Goal: Transaction & Acquisition: Purchase product/service

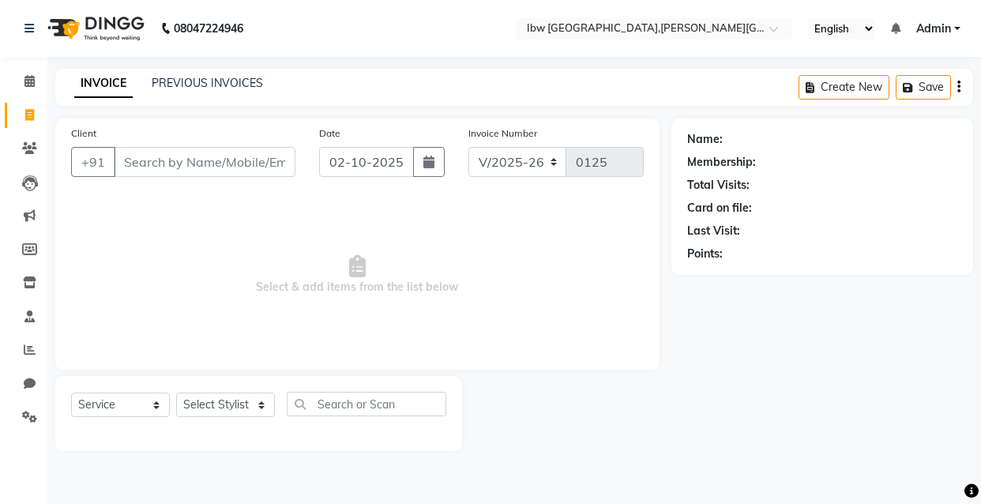
select select "8549"
select select "service"
click at [227, 160] on input "Client" at bounding box center [205, 162] width 182 height 30
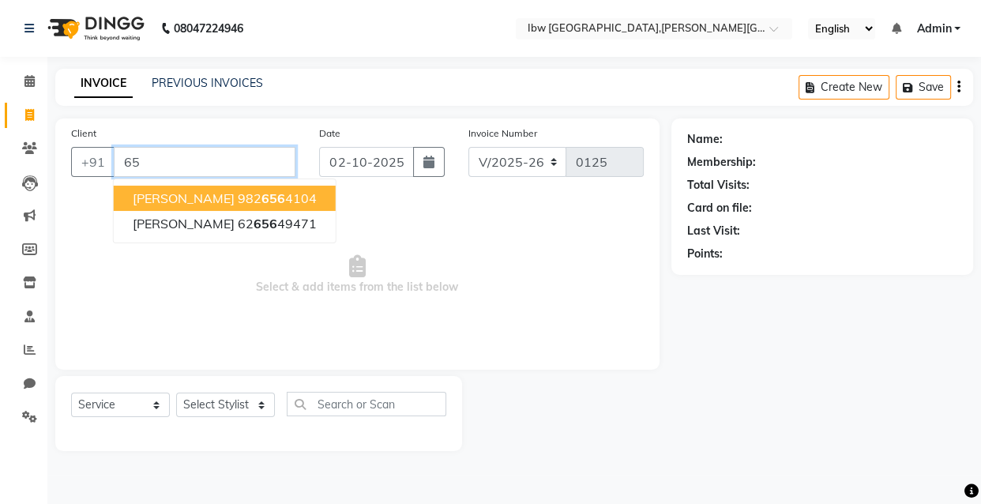
type input "6"
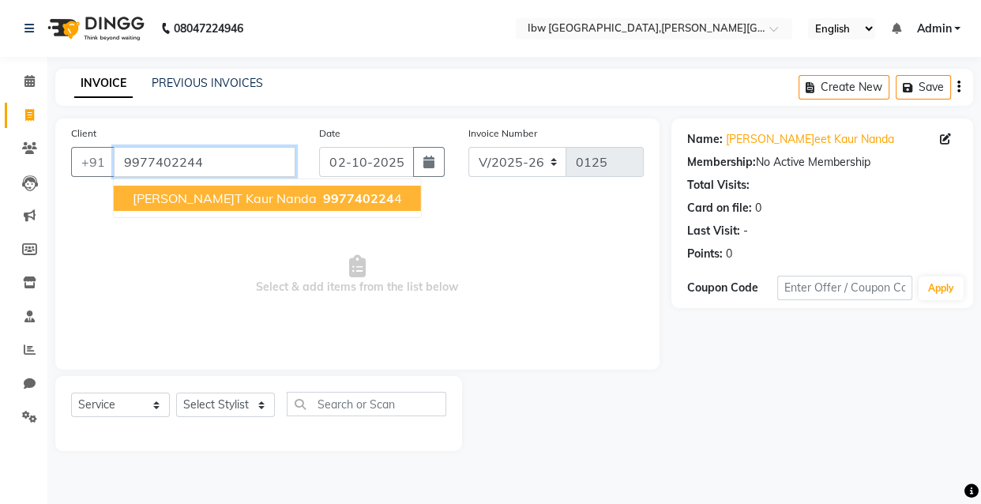
click at [235, 173] on input "9977402244" at bounding box center [205, 162] width 182 height 30
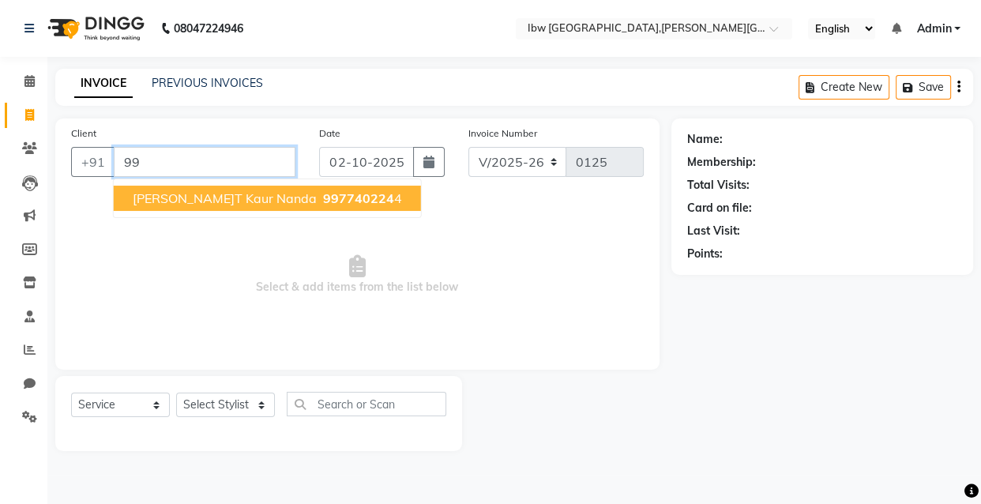
type input "9"
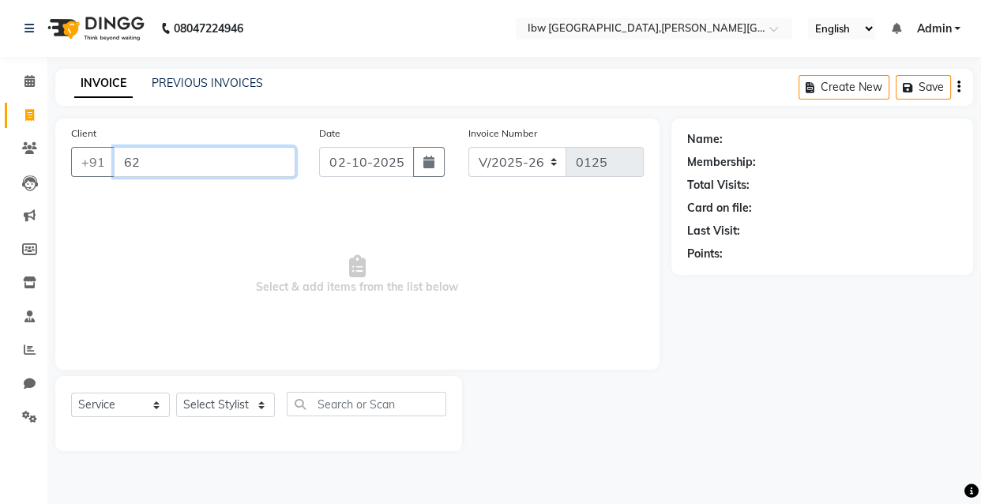
type input "6"
click at [200, 168] on input "Client" at bounding box center [205, 162] width 182 height 30
click at [212, 171] on input "Client" at bounding box center [205, 162] width 182 height 30
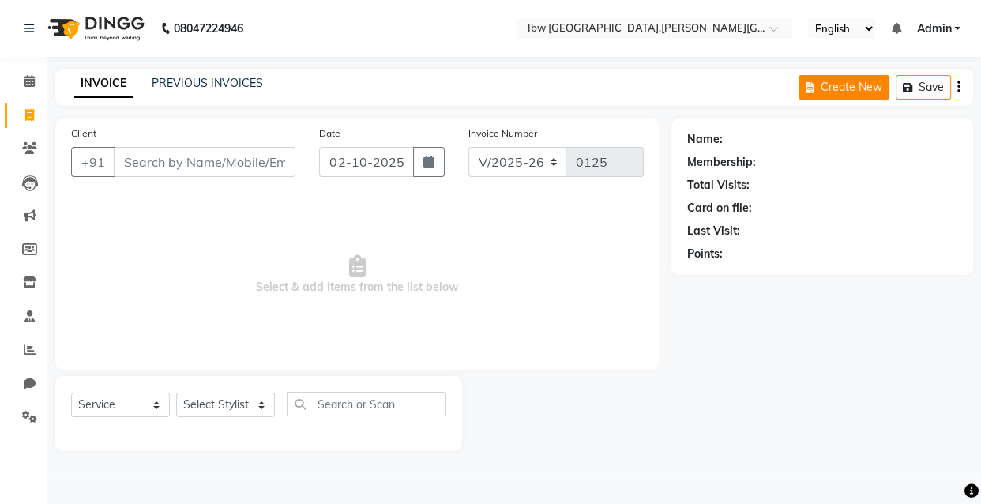
click at [853, 89] on button "Create New" at bounding box center [844, 87] width 91 height 24
click at [917, 83] on button "Save" at bounding box center [923, 87] width 55 height 24
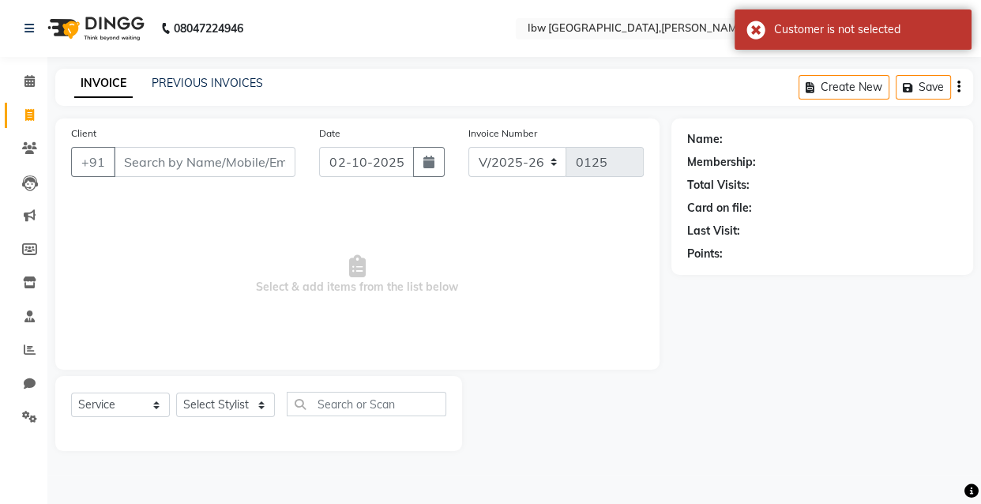
click at [503, 261] on span "Select & add items from the list below" at bounding box center [357, 275] width 573 height 158
click at [258, 164] on input "Client" at bounding box center [205, 162] width 182 height 30
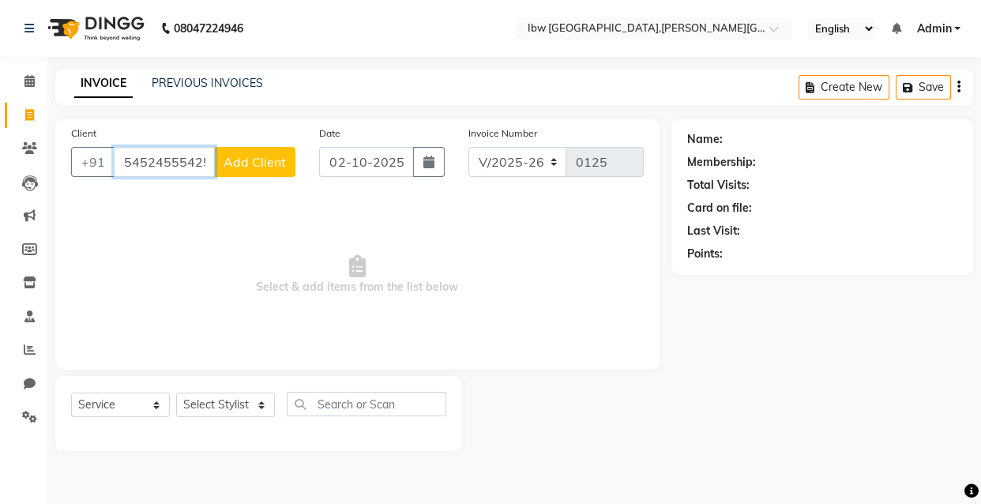
type input "5452455542542"
click at [237, 168] on span "Add Client" at bounding box center [255, 162] width 62 height 16
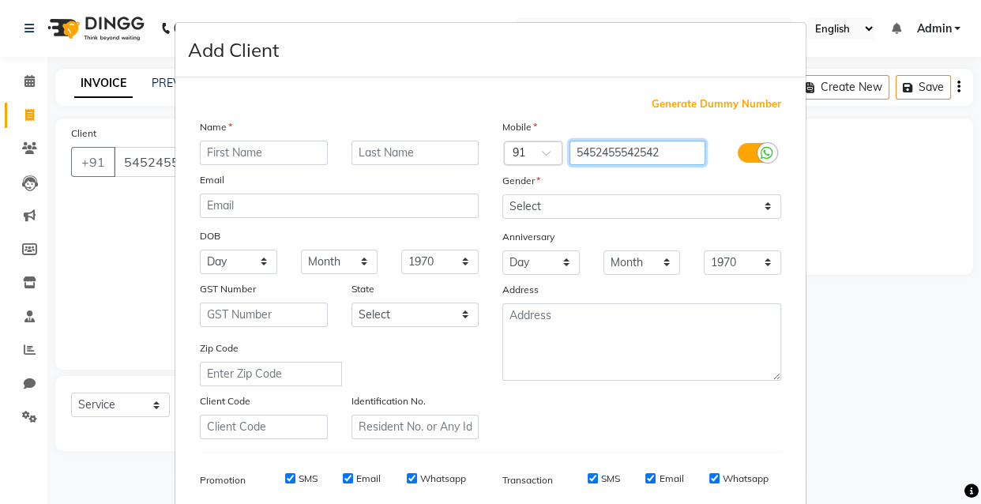
click at [660, 153] on input "5452455542542" at bounding box center [638, 153] width 137 height 24
type input "5"
click at [100, 193] on ngb-modal-window "Add Client Generate Dummy Number Name Email DOB Day 01 02 03 04 05 06 07 08 09 …" at bounding box center [490, 252] width 981 height 504
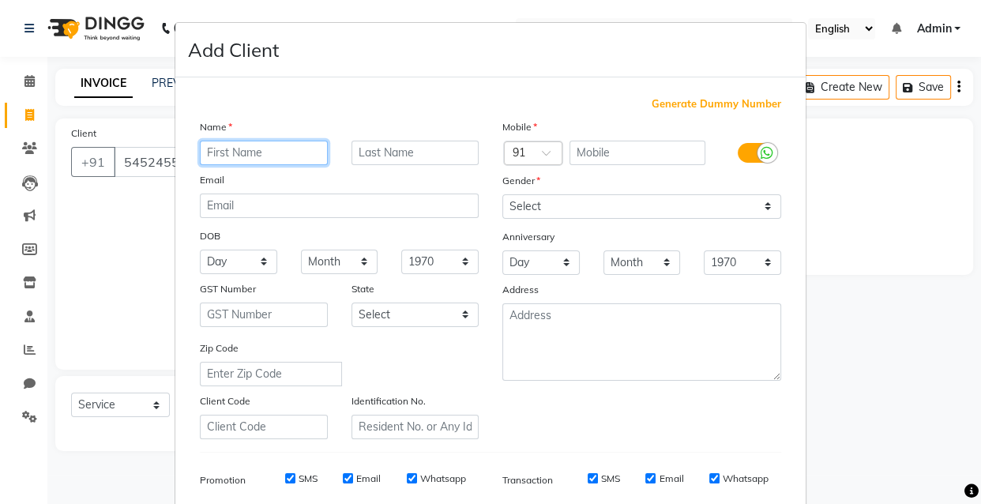
click at [224, 151] on input "text" at bounding box center [264, 153] width 128 height 24
type input "[PERSON_NAME]riyank"
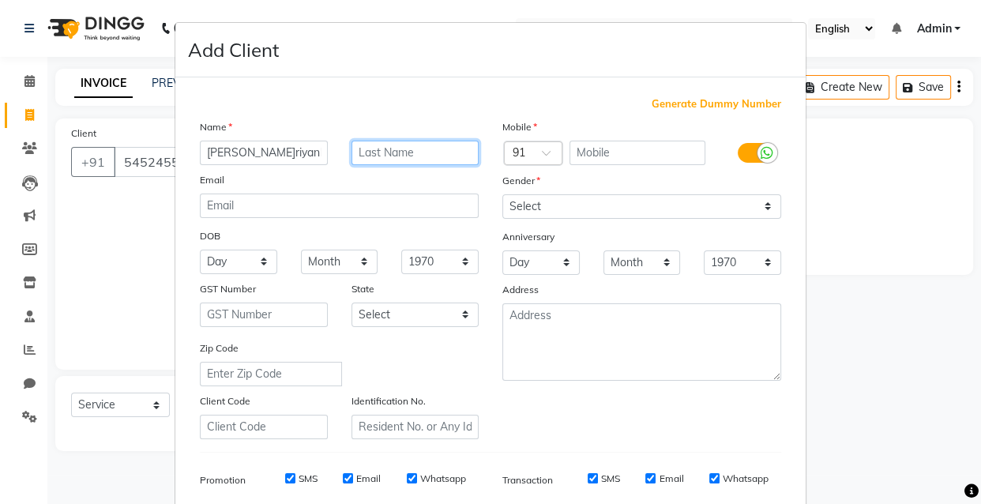
click at [367, 155] on input "text" at bounding box center [416, 153] width 128 height 24
type input "mam"
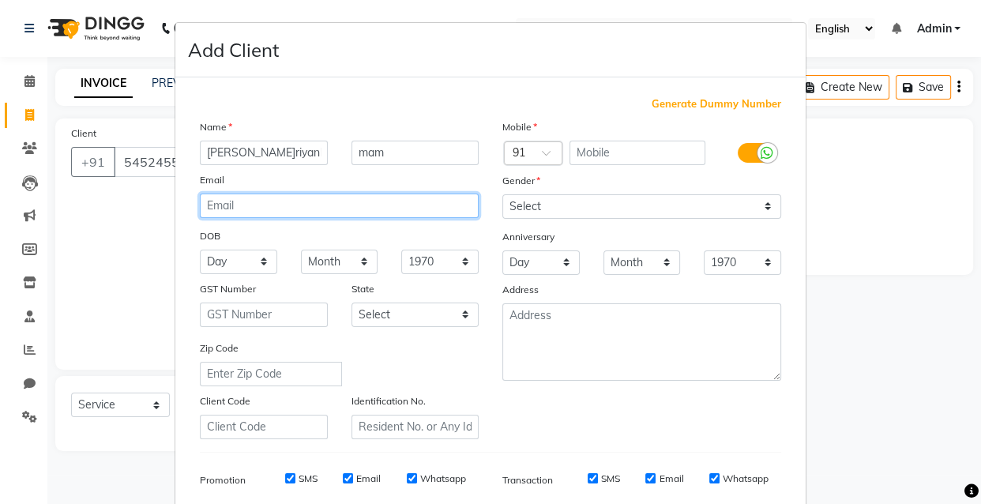
click at [229, 202] on input "email" at bounding box center [339, 206] width 279 height 24
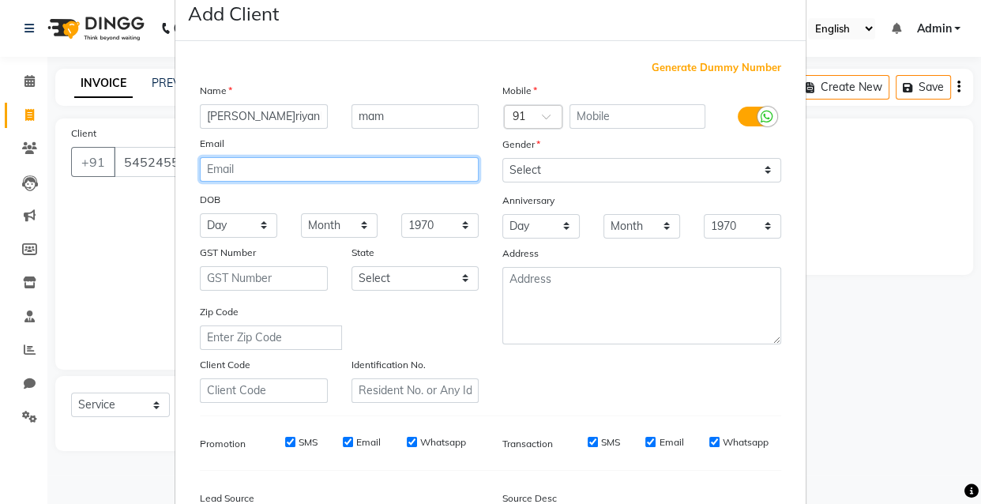
scroll to position [71, 0]
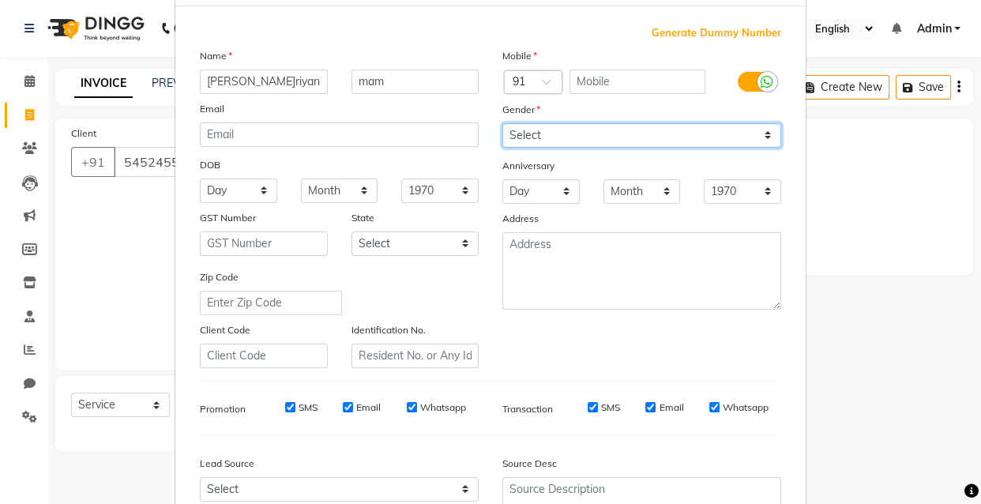
click at [585, 134] on select "Select [DEMOGRAPHIC_DATA] [DEMOGRAPHIC_DATA] Other Prefer Not To Say" at bounding box center [642, 135] width 279 height 24
select select "[DEMOGRAPHIC_DATA]"
click at [503, 123] on select "Select [DEMOGRAPHIC_DATA] [DEMOGRAPHIC_DATA] Other Prefer Not To Say" at bounding box center [642, 135] width 279 height 24
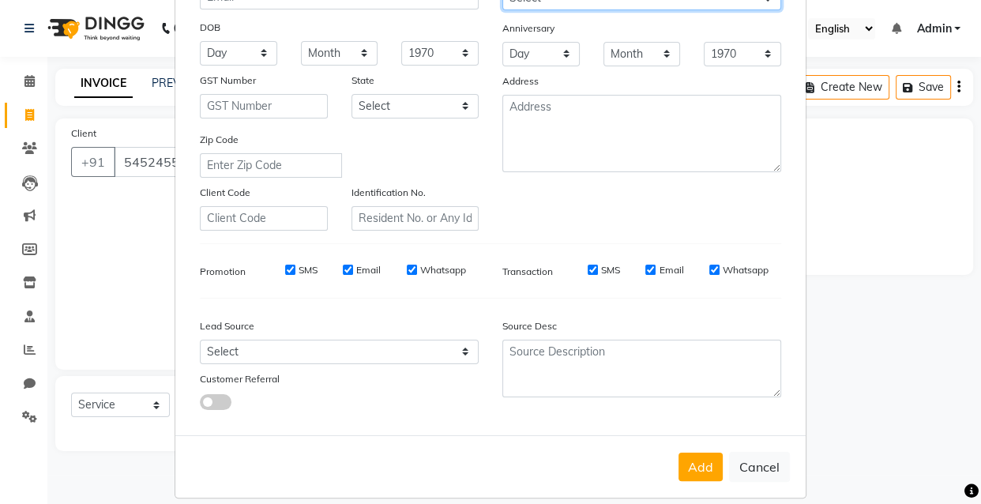
scroll to position [229, 0]
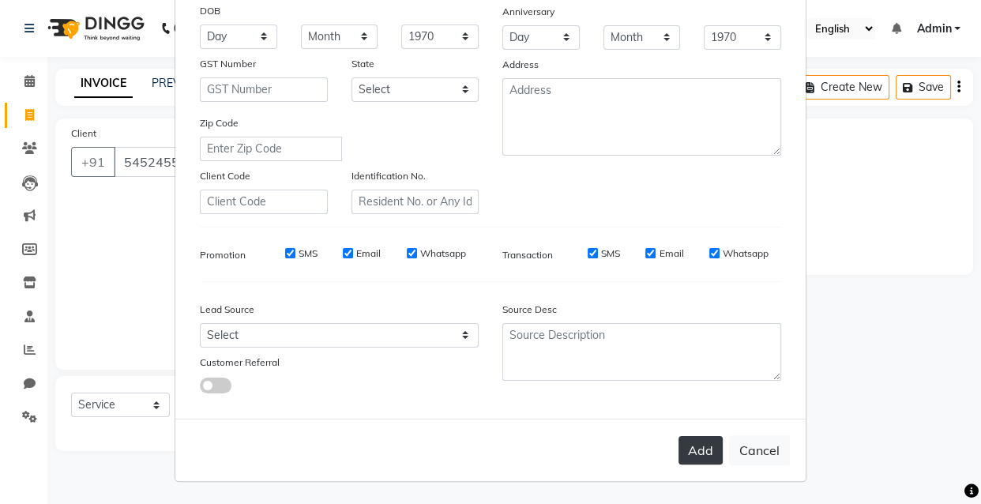
click at [684, 447] on button "Add" at bounding box center [701, 450] width 44 height 28
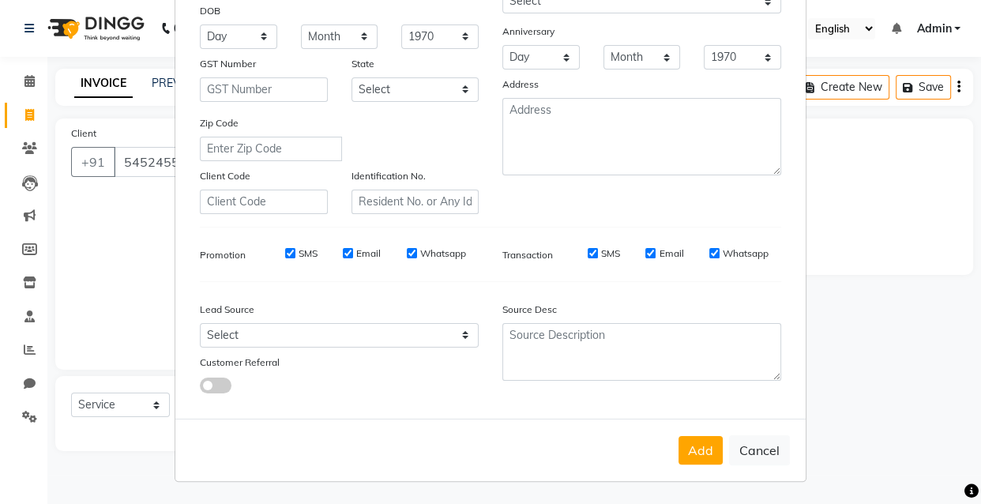
scroll to position [0, 0]
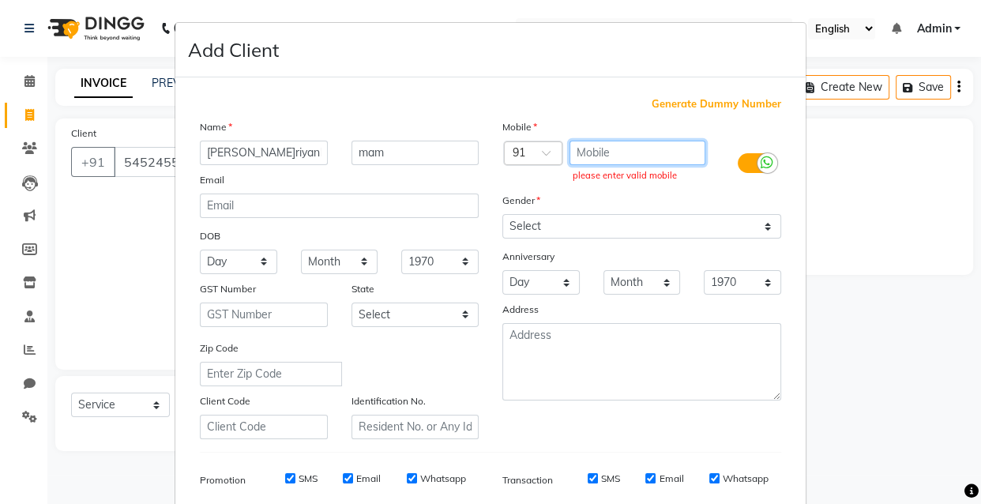
click at [598, 152] on input "text" at bounding box center [638, 153] width 137 height 24
click at [680, 101] on span "Generate Dummy Number" at bounding box center [717, 104] width 130 height 16
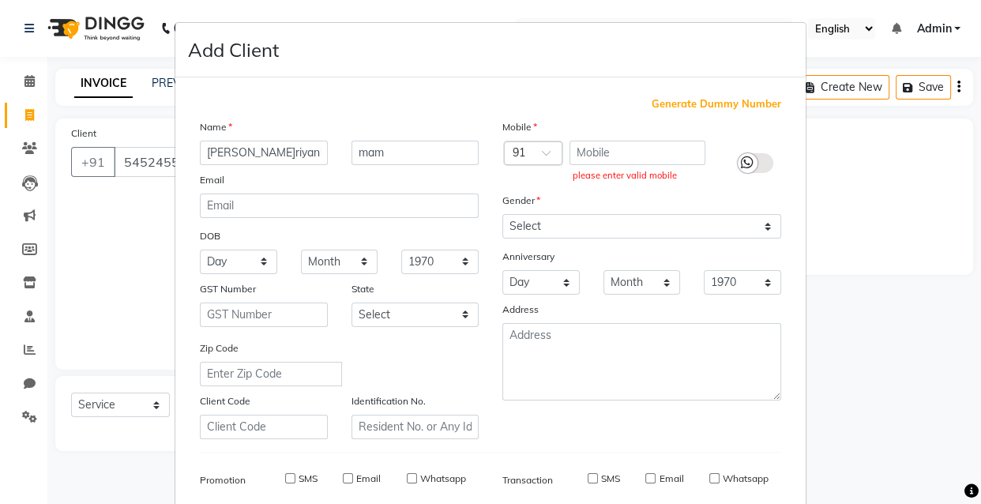
type input "1379000000002"
checkbox input "false"
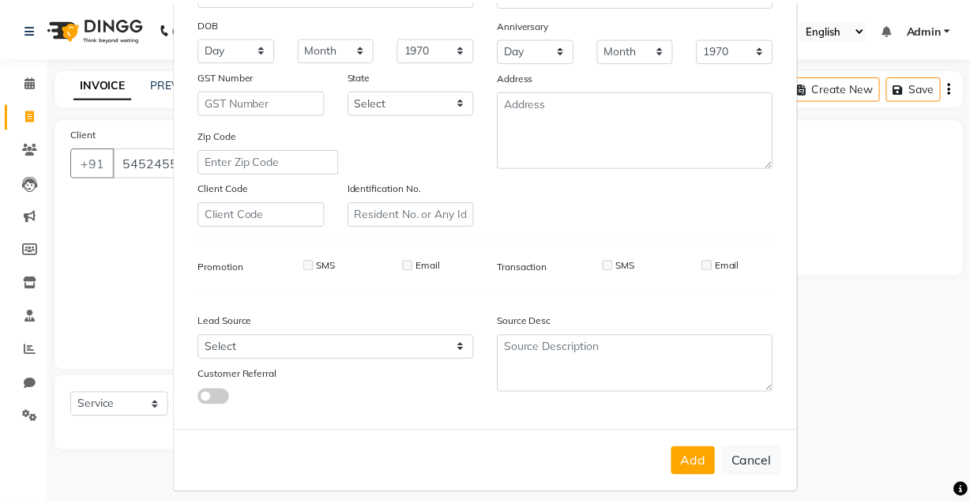
scroll to position [229, 0]
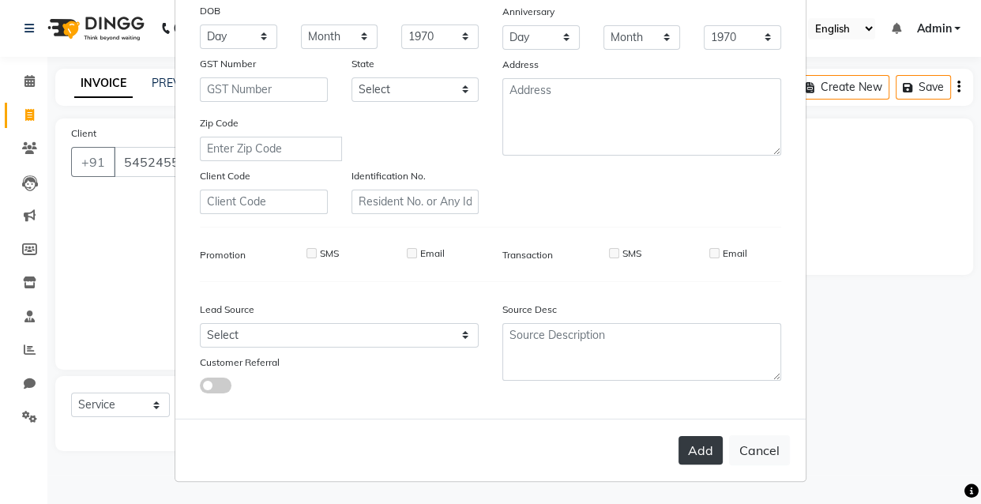
click at [703, 445] on button "Add" at bounding box center [701, 450] width 44 height 28
type input "1379000000002"
select select
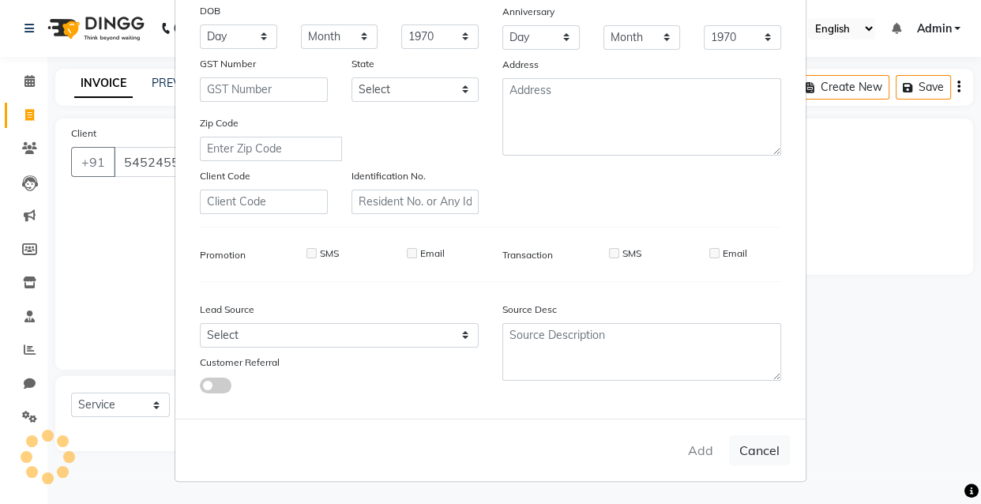
select select
checkbox input "false"
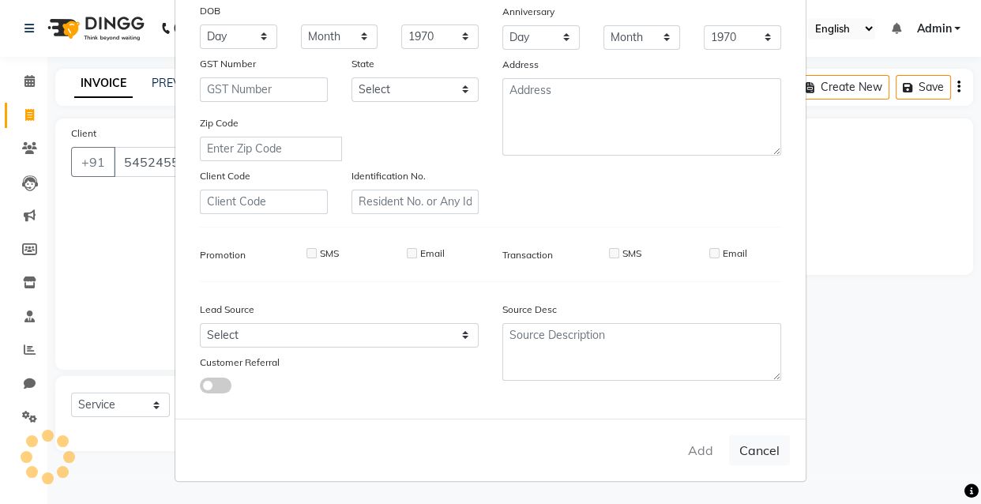
checkbox input "false"
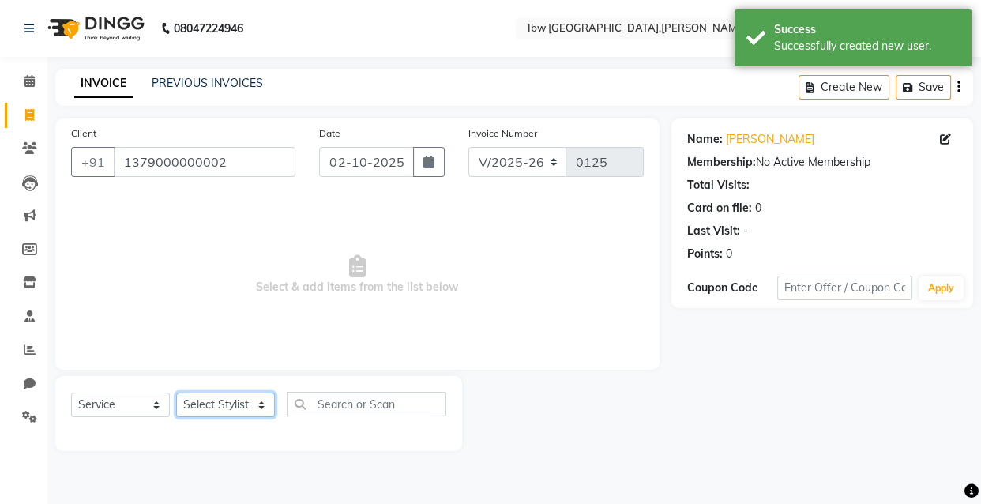
click at [260, 401] on select "Select St[PERSON_NAME]i[PERSON_NAME] Jatav Manager mukesh sen Pradeep re[PERSON…" at bounding box center [225, 405] width 99 height 24
select select "89188"
click at [176, 393] on select "Select St[PERSON_NAME]i[PERSON_NAME] Jatav Manager mukesh sen Pradeep re[PERSON…" at bounding box center [225, 405] width 99 height 24
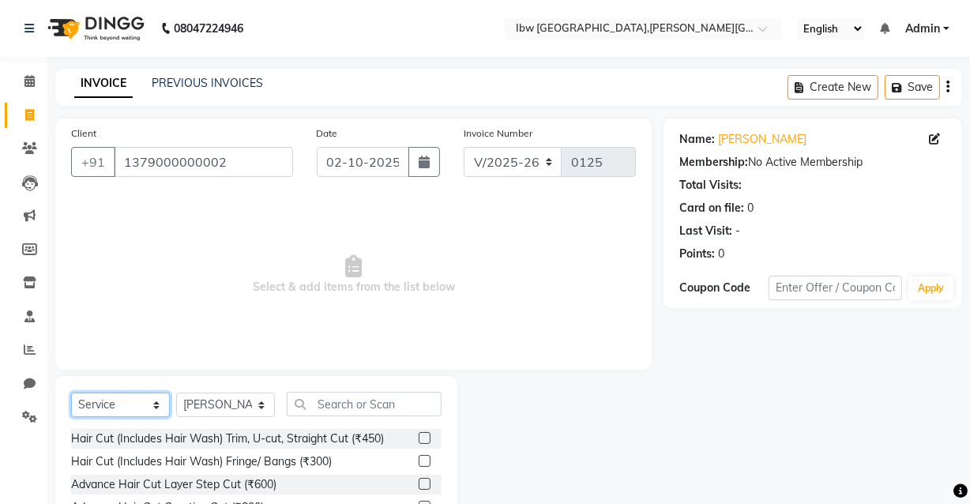
click at [153, 405] on select "Select Service Product Membership Package Voucher Prepaid Gift Card" at bounding box center [120, 405] width 99 height 24
click at [71, 393] on select "Select Service Product Membership Package Voucher Prepaid Gift Card" at bounding box center [120, 405] width 99 height 24
click at [320, 402] on input "text" at bounding box center [364, 404] width 155 height 24
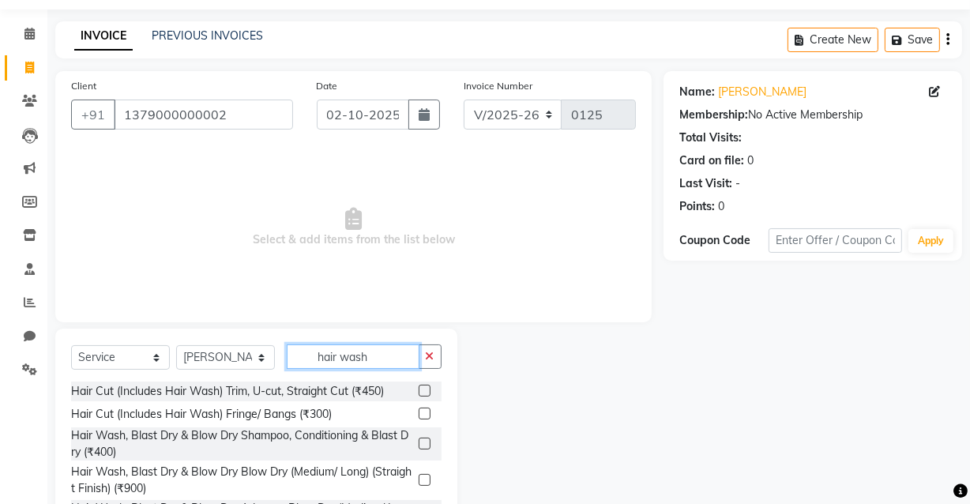
scroll to position [129, 0]
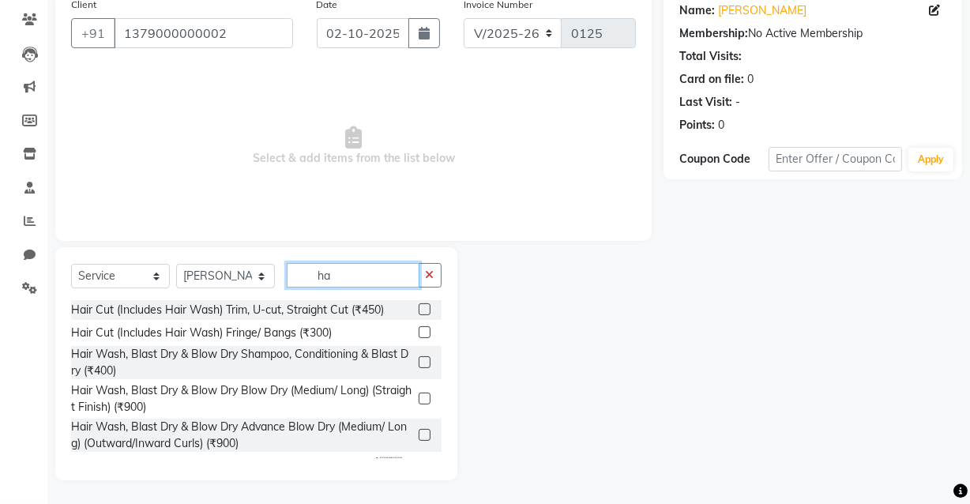
type input "h"
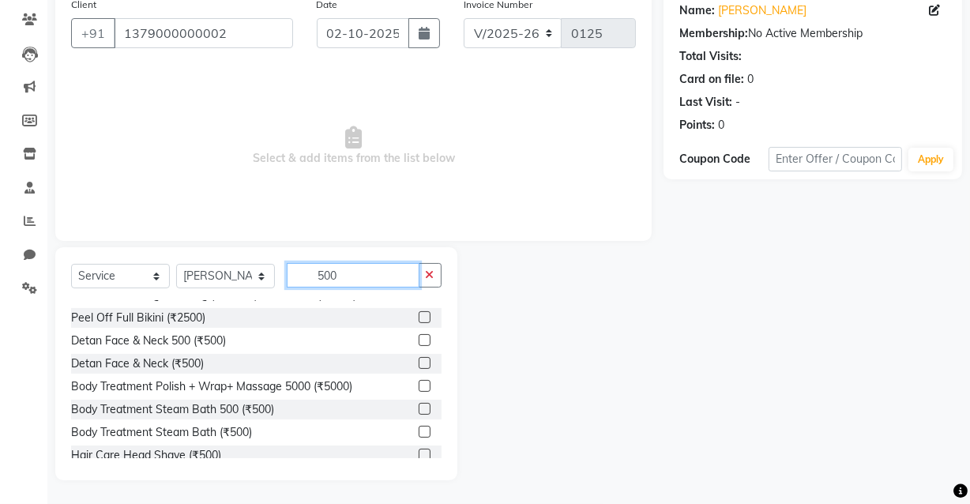
scroll to position [431, 0]
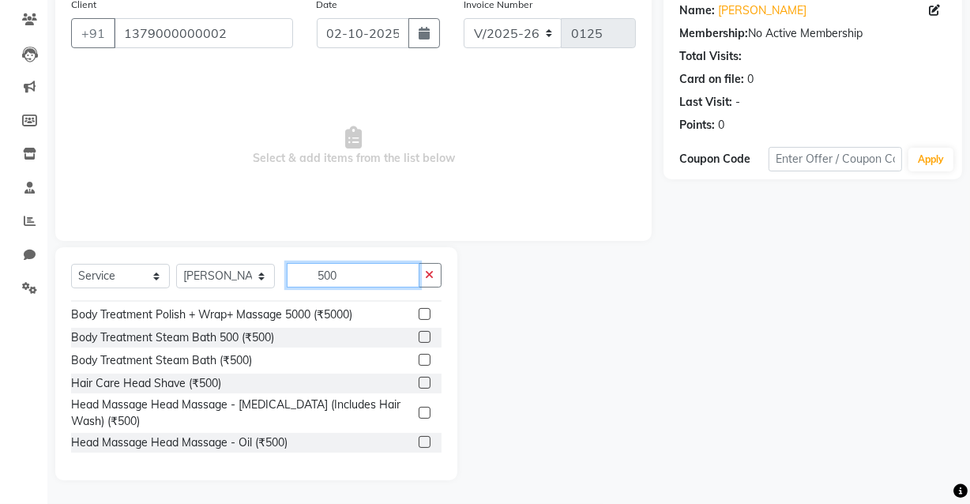
type input "500"
click at [419, 411] on label at bounding box center [425, 413] width 12 height 12
click at [419, 411] on input "checkbox" at bounding box center [424, 414] width 10 height 10
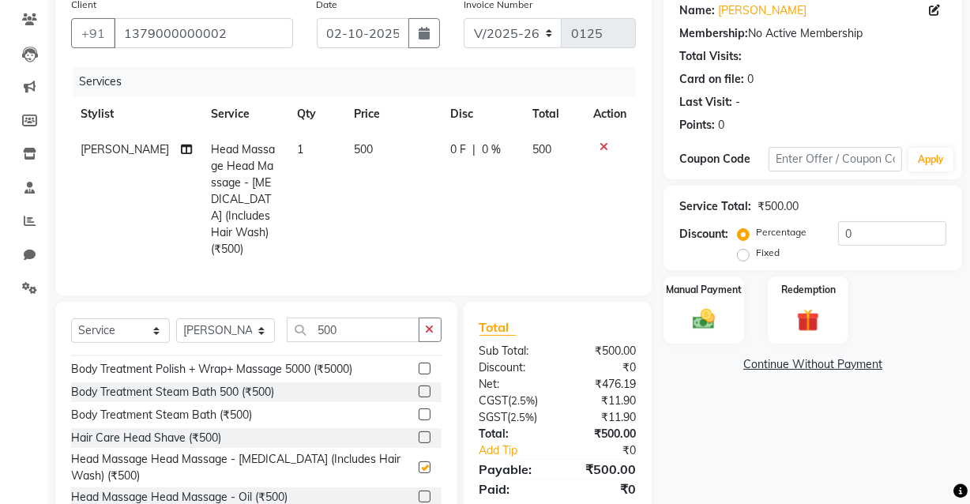
checkbox input "false"
click at [157, 324] on select "Select Service Product Membership Package Voucher Prepaid Gift Card" at bounding box center [120, 330] width 99 height 24
select select "product"
click at [71, 318] on select "Select Service Product Membership Package Voucher Prepaid Gift Card" at bounding box center [120, 330] width 99 height 24
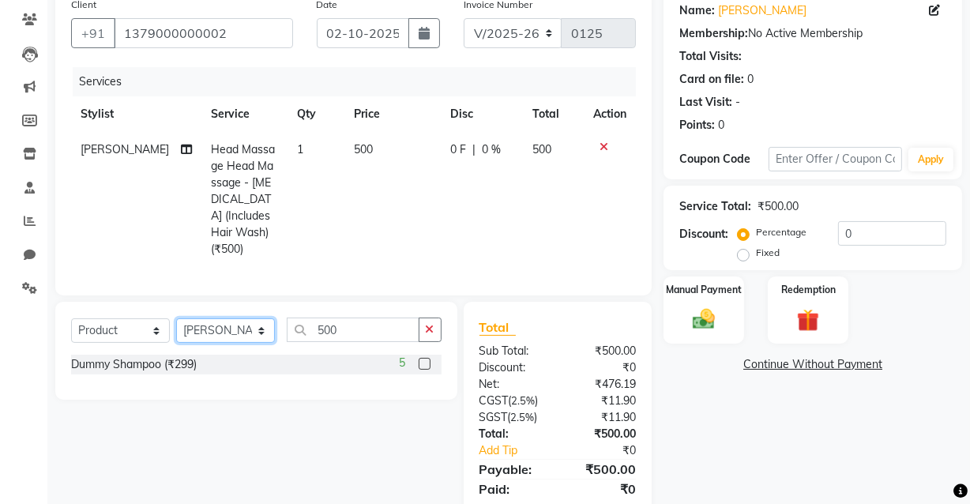
click at [262, 322] on select "Select St[PERSON_NAME]i[PERSON_NAME] Jatav Manager mukesh sen Pradeep re[PERSON…" at bounding box center [225, 330] width 99 height 24
click at [176, 318] on select "Select St[PERSON_NAME]i[PERSON_NAME] Jatav Manager mukesh sen Pradeep re[PERSON…" at bounding box center [225, 330] width 99 height 24
click at [424, 319] on button "button" at bounding box center [430, 330] width 23 height 24
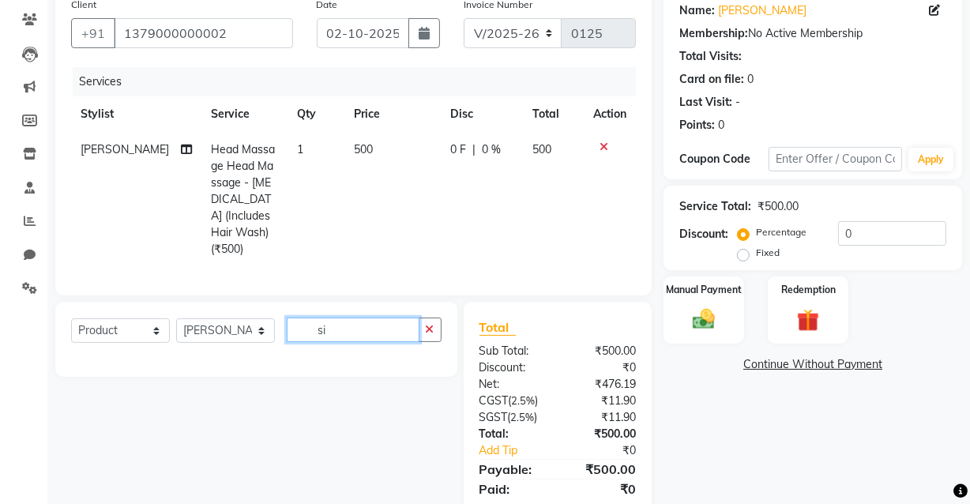
type input "s"
type input "iluviy"
click at [427, 324] on icon "button" at bounding box center [430, 329] width 9 height 11
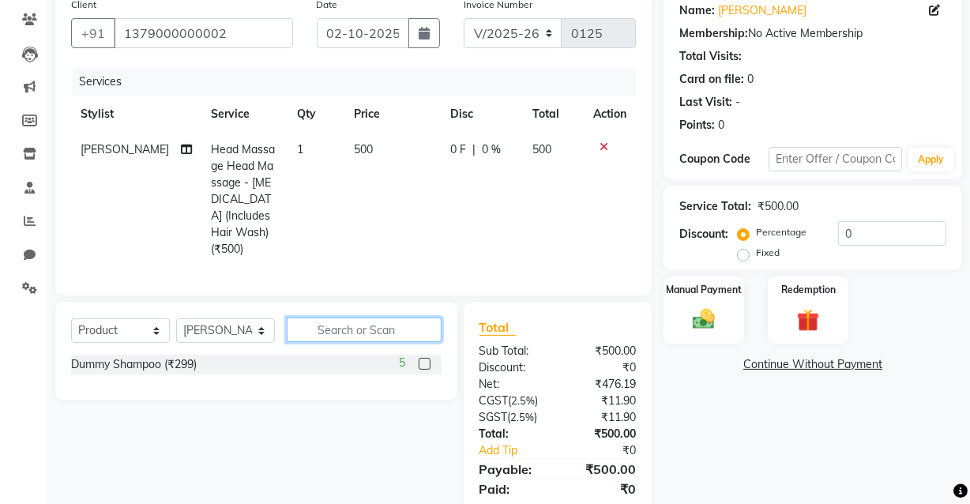
click at [339, 325] on input "text" at bounding box center [364, 330] width 155 height 24
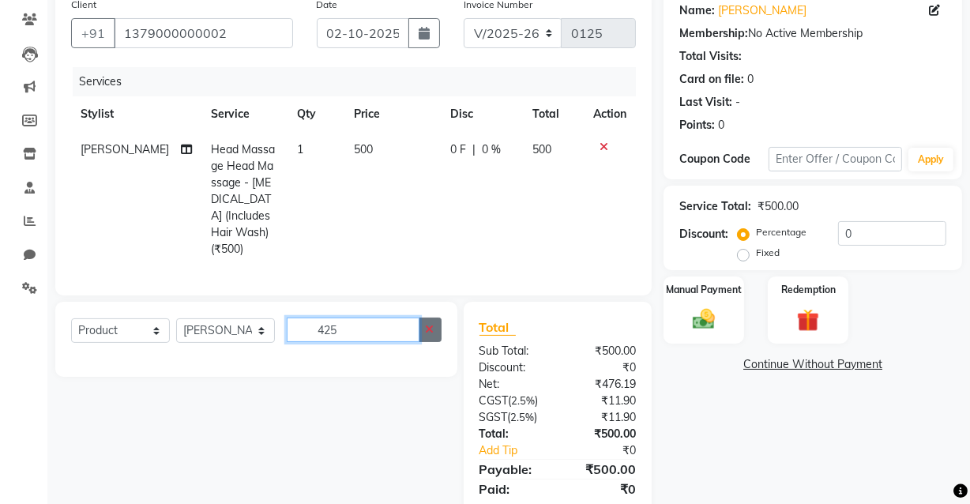
type input "425"
click at [427, 324] on icon "button" at bounding box center [430, 329] width 9 height 11
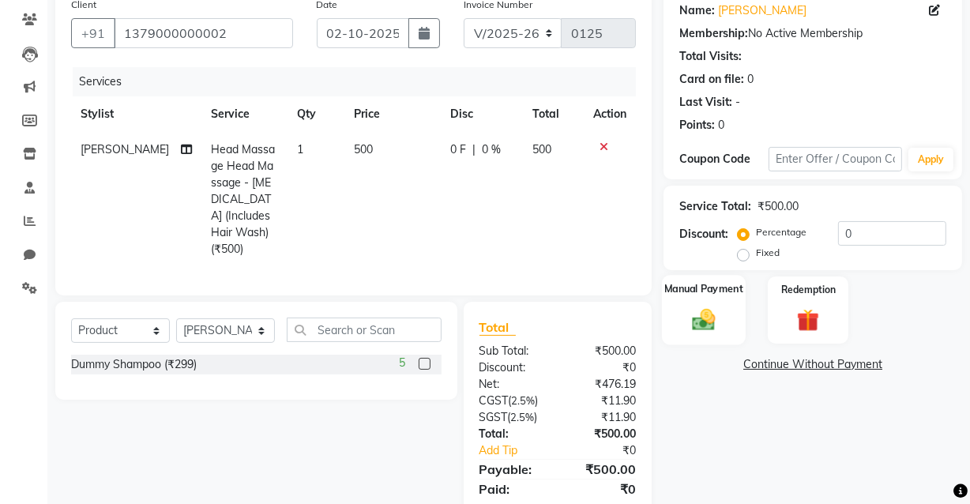
click at [710, 311] on img at bounding box center [704, 319] width 38 height 27
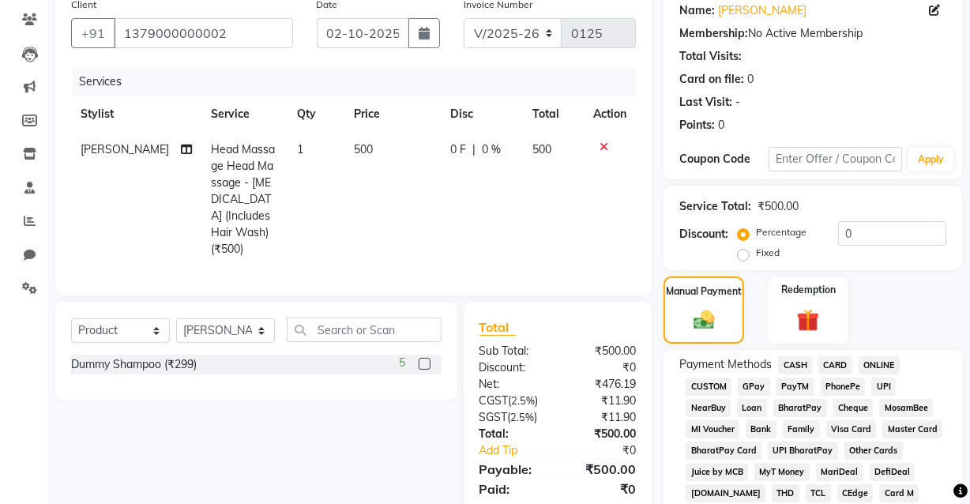
click at [796, 366] on span "CASH" at bounding box center [795, 365] width 34 height 18
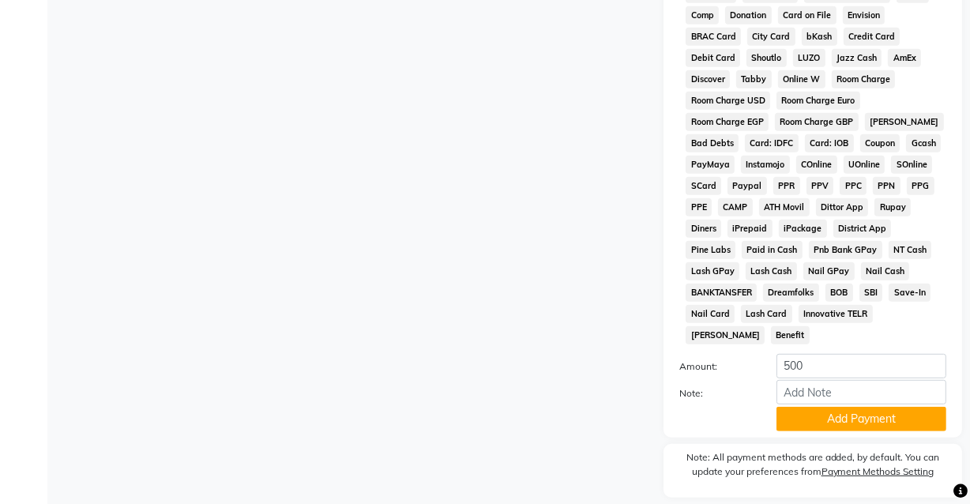
scroll to position [763, 0]
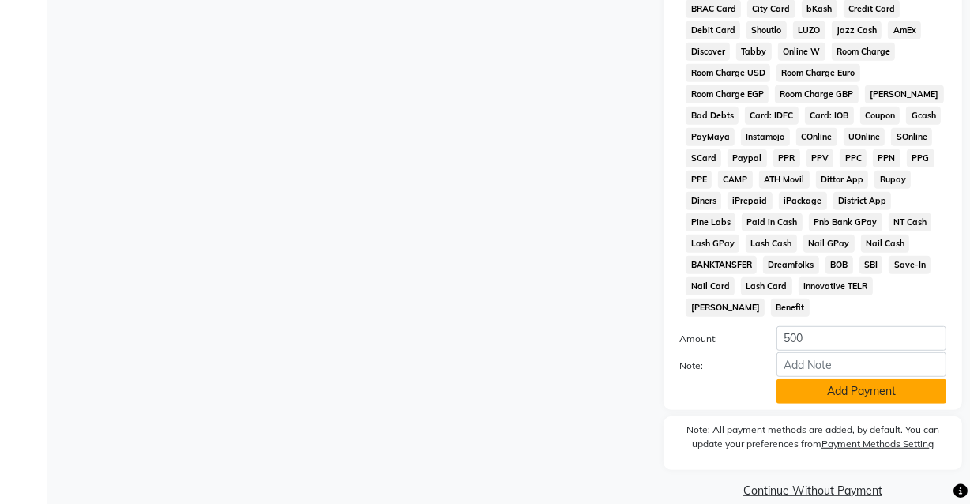
click at [841, 379] on button "Add Payment" at bounding box center [862, 391] width 170 height 24
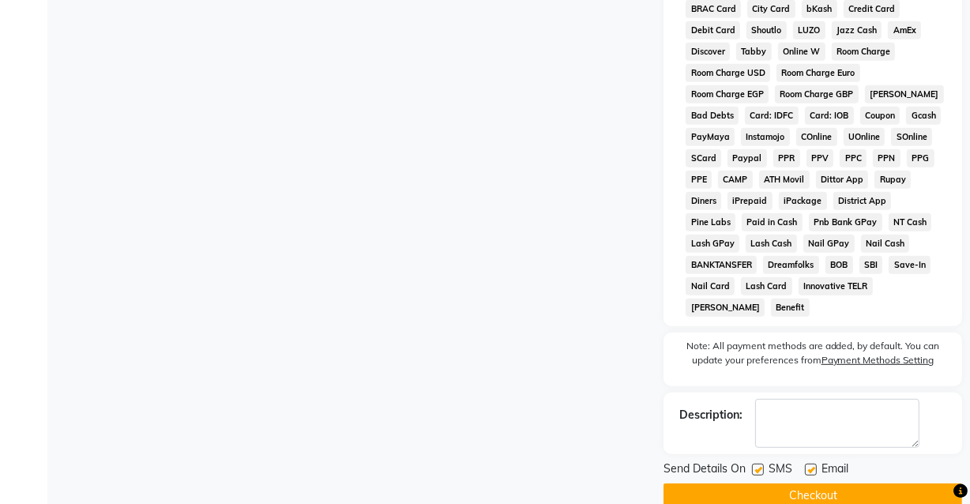
click at [842, 484] on button "Checkout" at bounding box center [813, 496] width 299 height 24
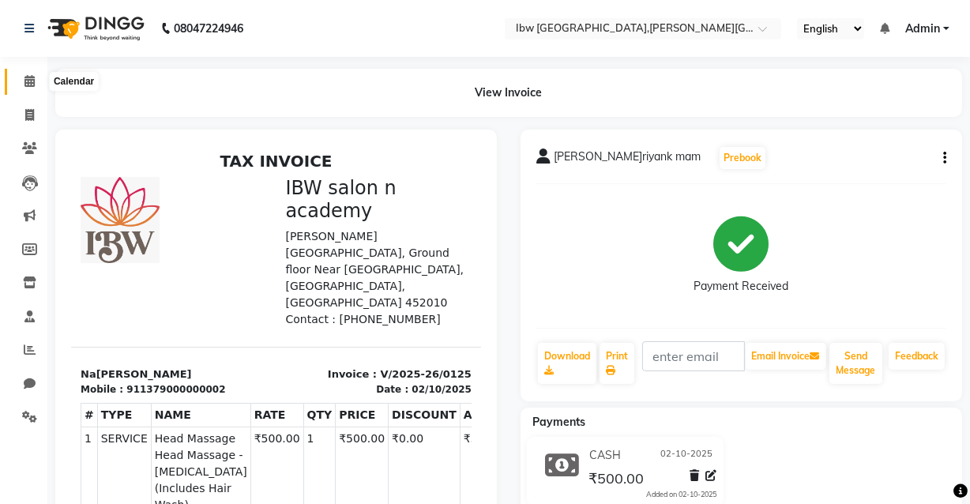
click at [29, 79] on icon at bounding box center [29, 81] width 10 height 12
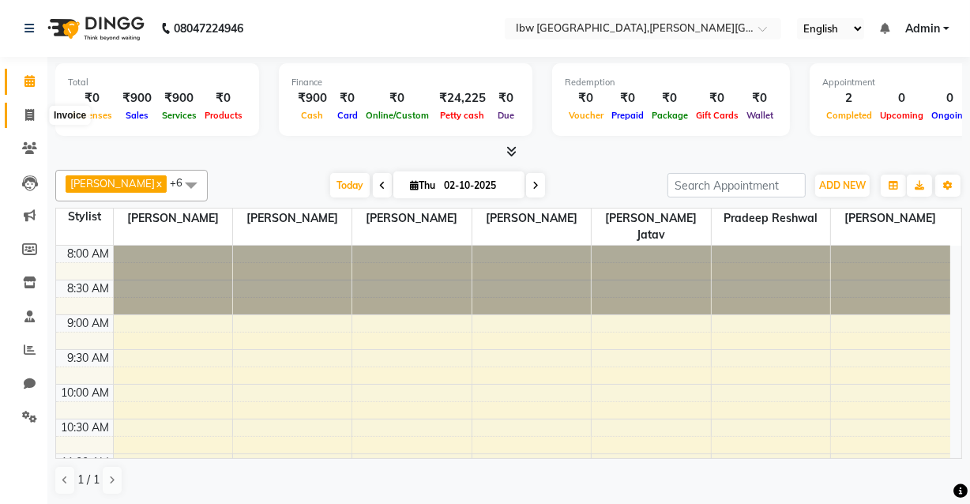
click at [33, 115] on icon at bounding box center [29, 115] width 9 height 12
select select "service"
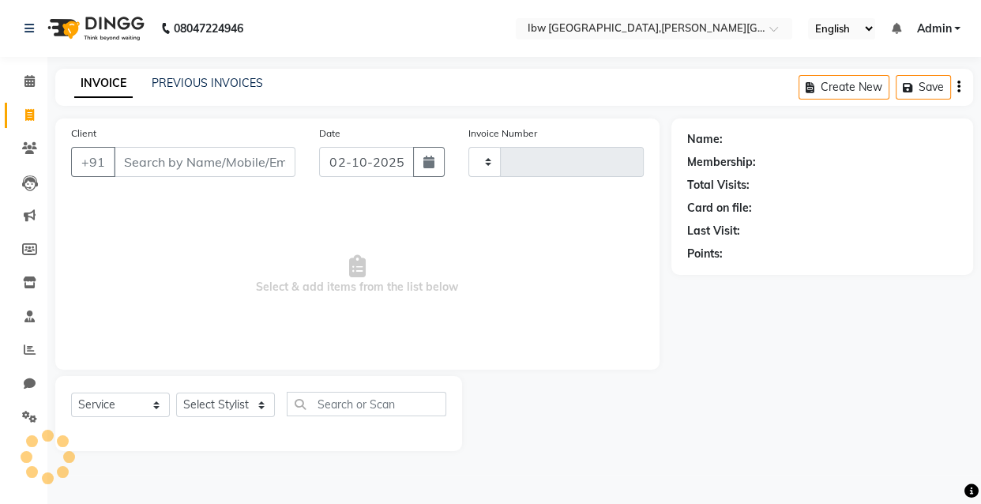
type input "0126"
select select "8549"
click at [194, 77] on link "PREVIOUS INVOICES" at bounding box center [207, 83] width 111 height 14
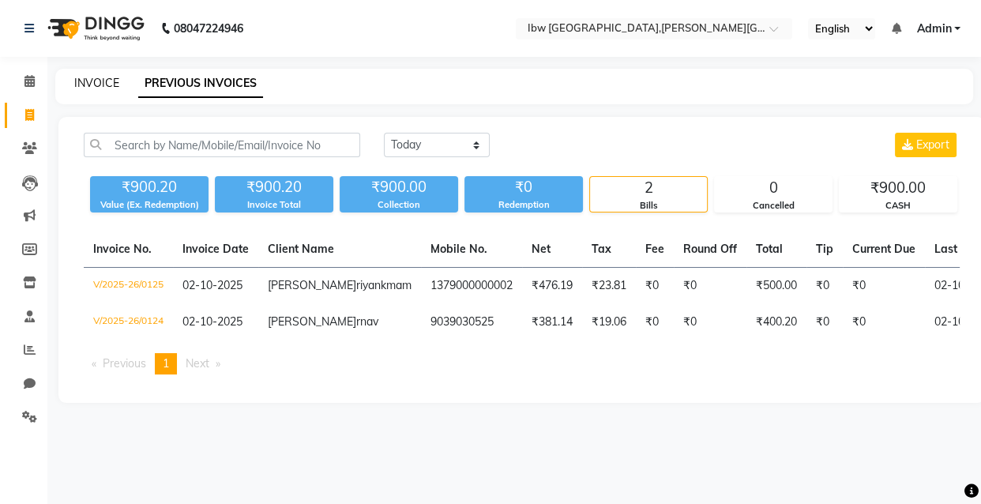
click at [94, 81] on link "INVOICE" at bounding box center [96, 83] width 45 height 14
select select "service"
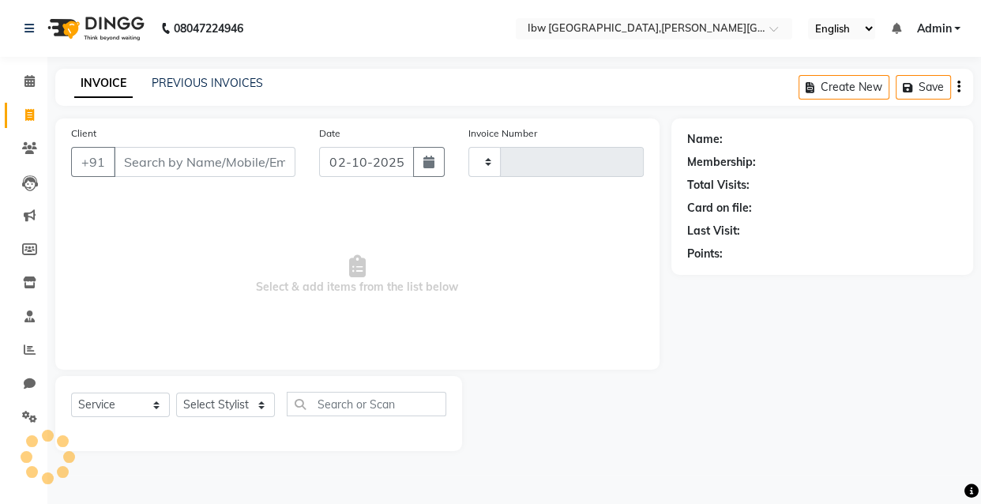
type input "0126"
select select "8549"
